Goal: Task Accomplishment & Management: Use online tool/utility

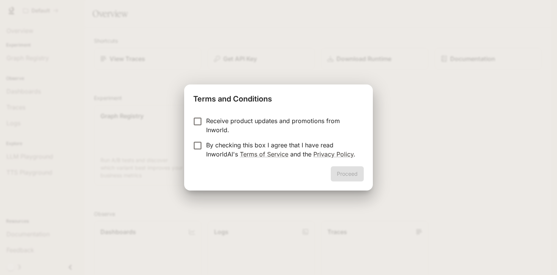
click at [212, 121] on p "Receive product updates and promotions from Inworld." at bounding box center [282, 125] width 152 height 18
click at [213, 152] on p "By checking this box I agree that I have read InworldAI's Terms of Service and …" at bounding box center [282, 150] width 152 height 18
click at [347, 175] on button "Proceed" at bounding box center [347, 173] width 33 height 15
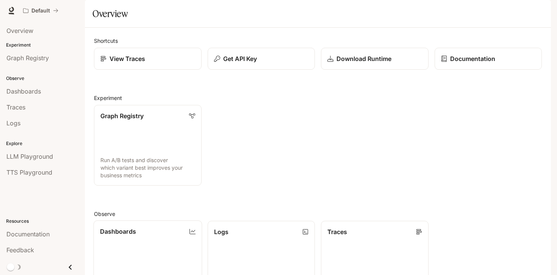
scroll to position [177, 0]
click at [160, 221] on link "Dashboards View and analyze your workspace metrics" at bounding box center [148, 262] width 108 height 82
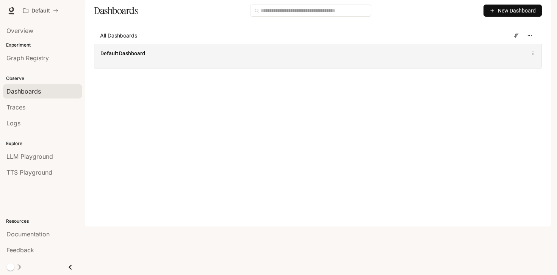
click at [147, 57] on div "Default Dashboard" at bounding box center [225, 54] width 251 height 8
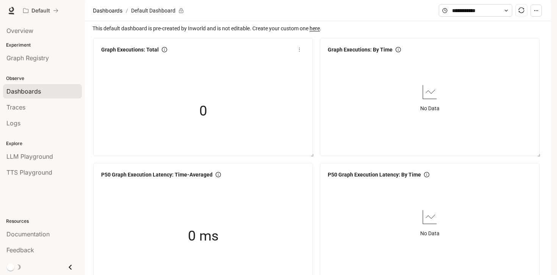
click at [204, 121] on div "0" at bounding box center [203, 111] width 76 height 49
click at [21, 61] on span "Graph Registry" at bounding box center [27, 57] width 42 height 9
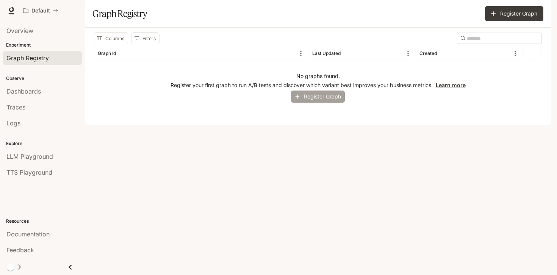
click at [310, 103] on button "Register Graph" at bounding box center [318, 97] width 54 height 13
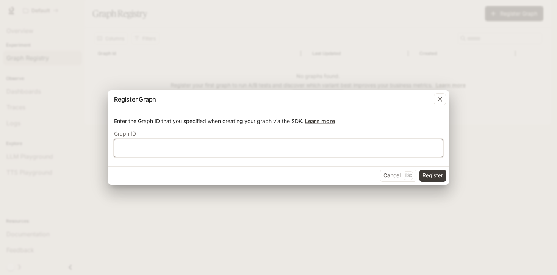
click at [301, 148] on input "text" at bounding box center [278, 148] width 328 height 8
click at [437, 180] on button "Register" at bounding box center [433, 176] width 27 height 12
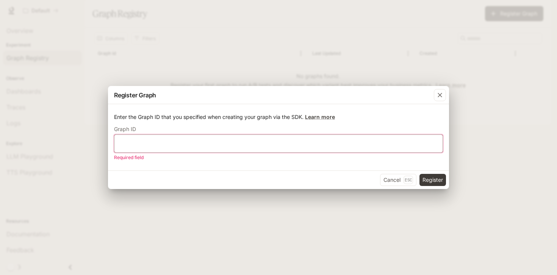
click at [344, 147] on input "text" at bounding box center [278, 144] width 328 height 8
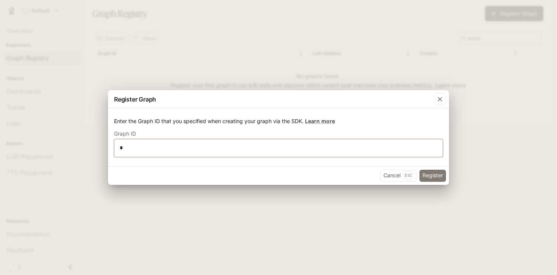
type input "*"
click at [426, 173] on button "Register" at bounding box center [433, 176] width 27 height 12
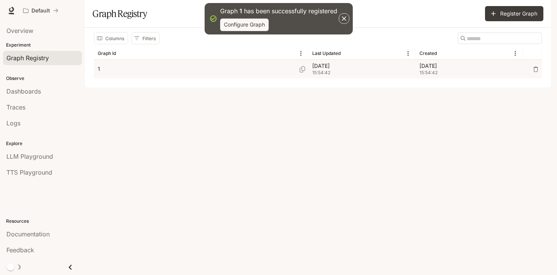
click at [339, 78] on div "[DATE] 15:54:42" at bounding box center [362, 69] width 100 height 19
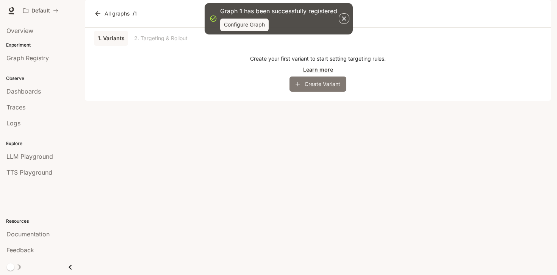
click at [333, 92] on button "Create Variant" at bounding box center [318, 84] width 57 height 15
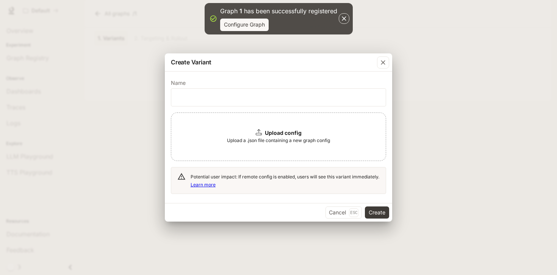
click at [333, 103] on div "​" at bounding box center [278, 97] width 215 height 18
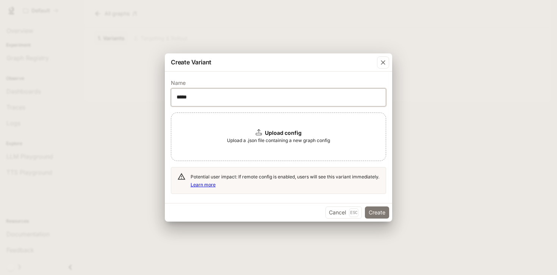
type input "*****"
click at [371, 210] on button "Create" at bounding box center [377, 213] width 24 height 12
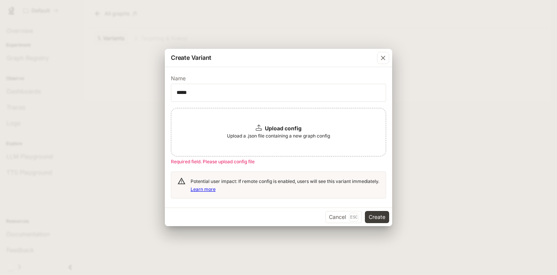
click at [280, 132] on span "Upload a .json file containing a new graph config" at bounding box center [278, 136] width 103 height 8
